Goal: Go to known website

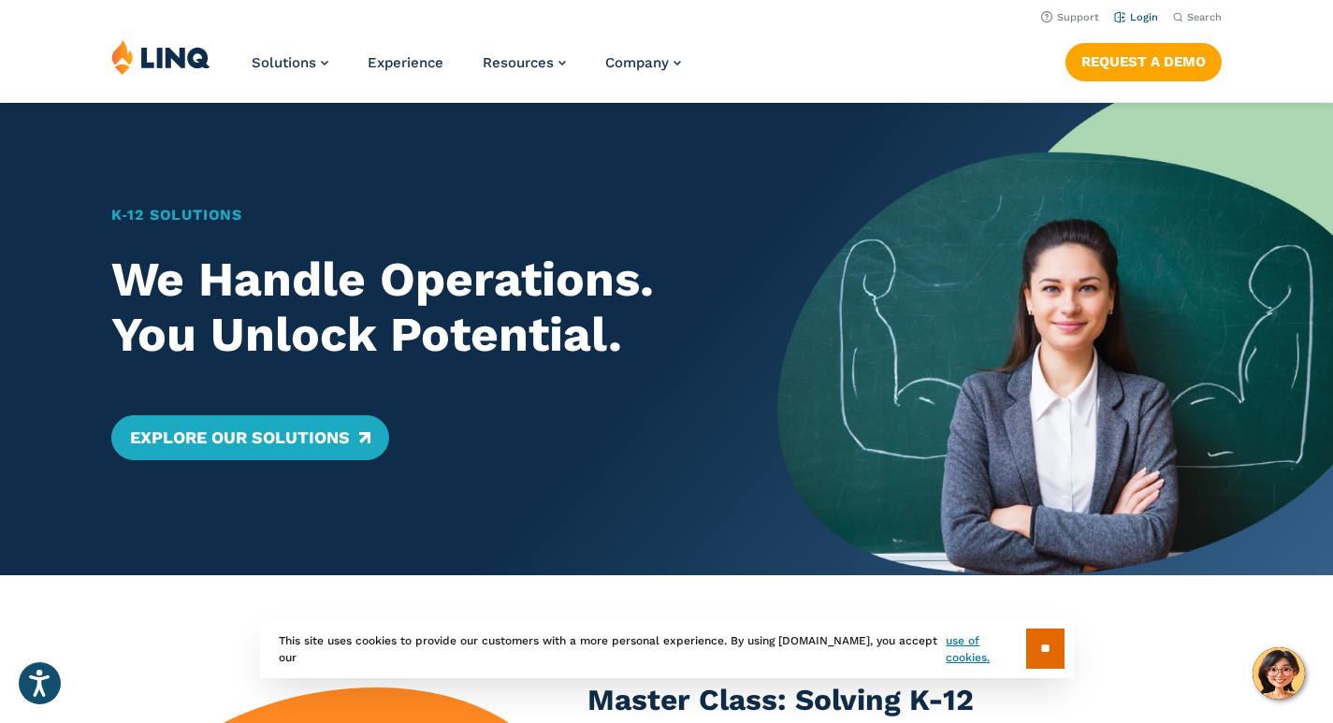
click at [1139, 10] on li "Login" at bounding box center [1136, 16] width 44 height 21
click at [1139, 16] on link "Login" at bounding box center [1136, 17] width 44 height 12
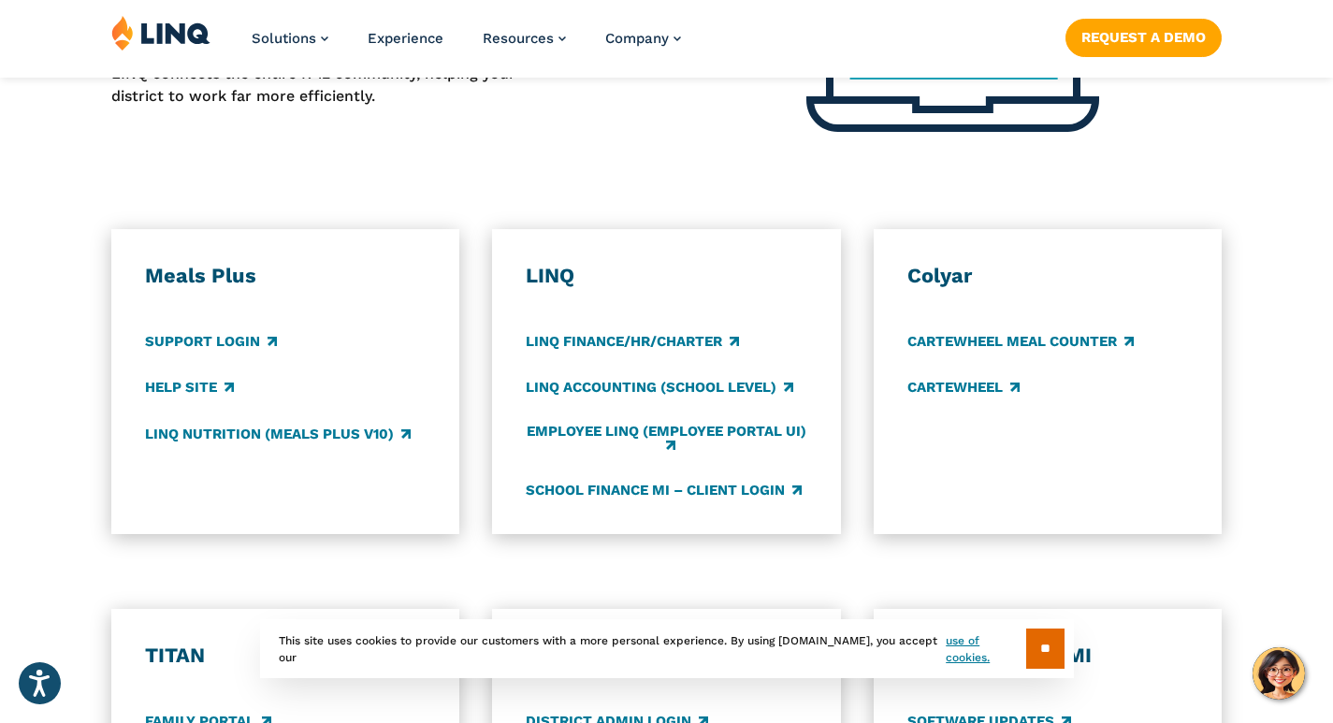
scroll to position [1029, 0]
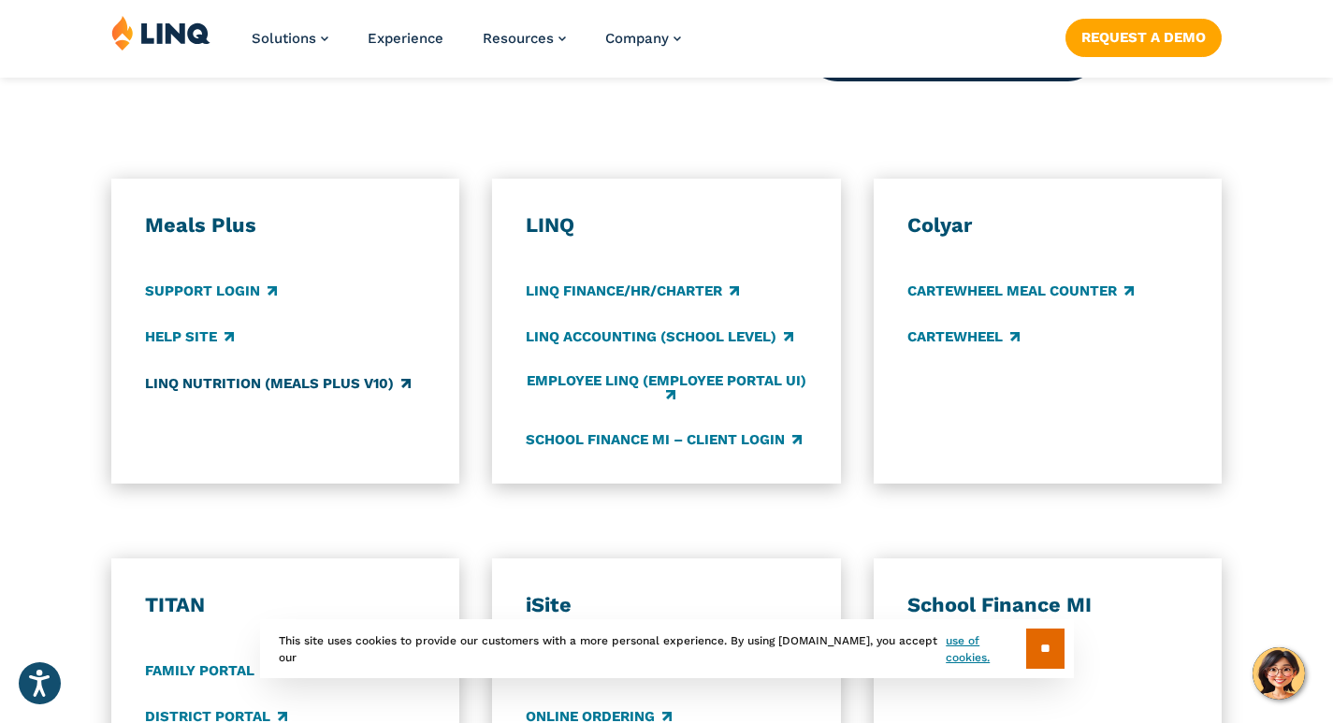
click at [267, 373] on link "LINQ Nutrition (Meals Plus v10)" at bounding box center [278, 383] width 266 height 21
